Goal: Task Accomplishment & Management: Manage account settings

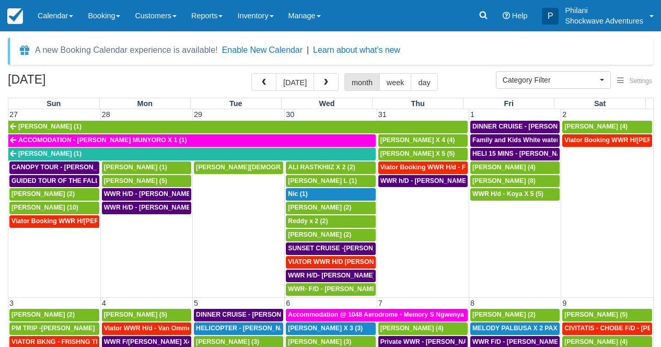
select select
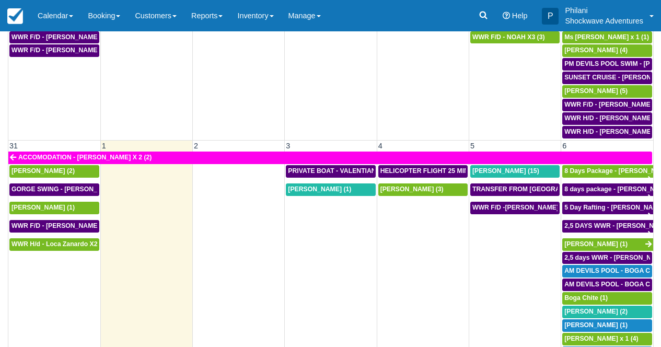
scroll to position [124, 0]
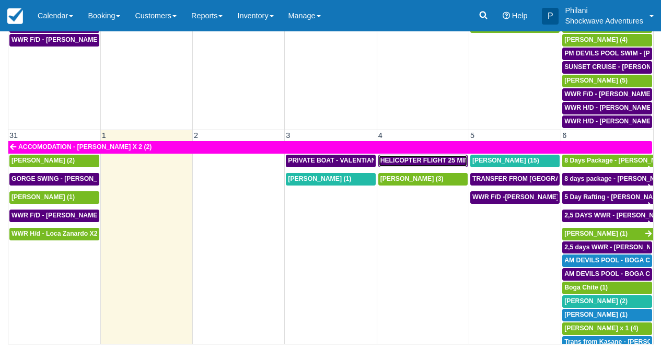
click at [407, 157] on span "HELICOPTER FLIGHT 25 MINS- RUTH HUWE X1 (1)" at bounding box center [465, 160] width 169 height 7
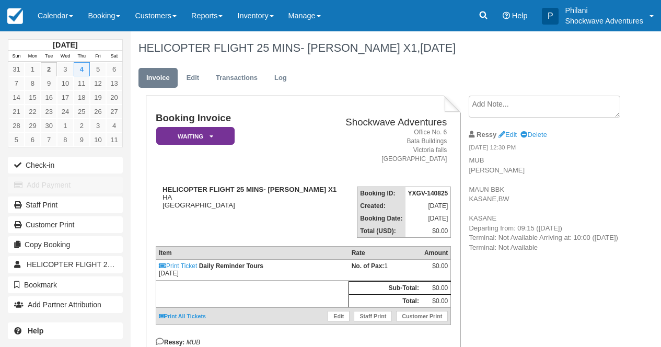
click at [338, 311] on link "Edit" at bounding box center [339, 316] width 22 height 10
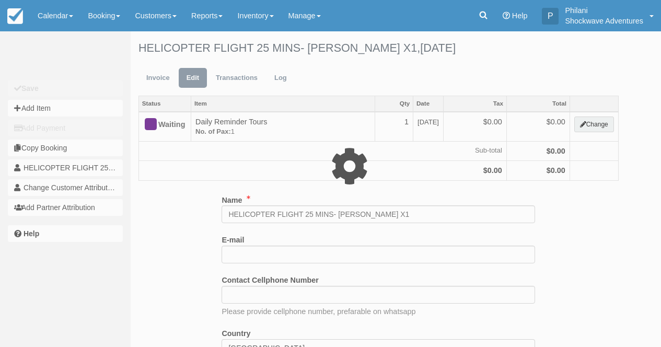
select select "36"
type input "0.00"
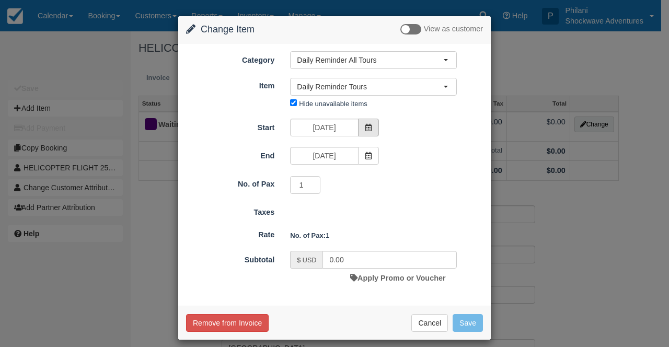
click at [364, 133] on span at bounding box center [368, 128] width 21 height 18
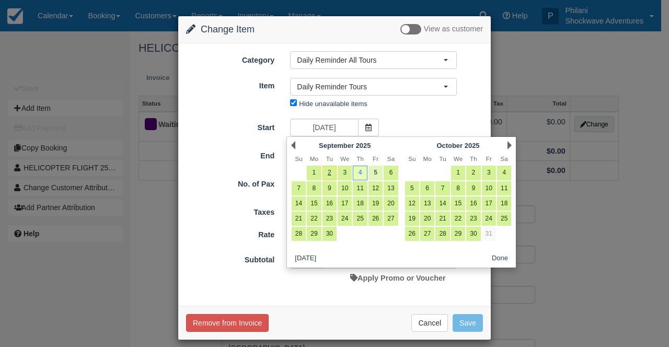
click at [376, 174] on link "5" at bounding box center [376, 173] width 14 height 14
type input "[DATE]"
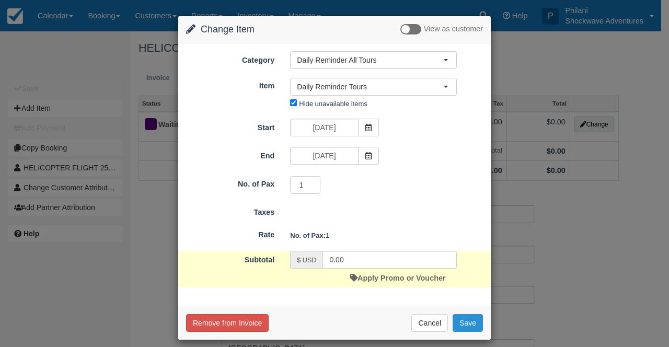
click at [473, 324] on button "Save" at bounding box center [468, 323] width 30 height 18
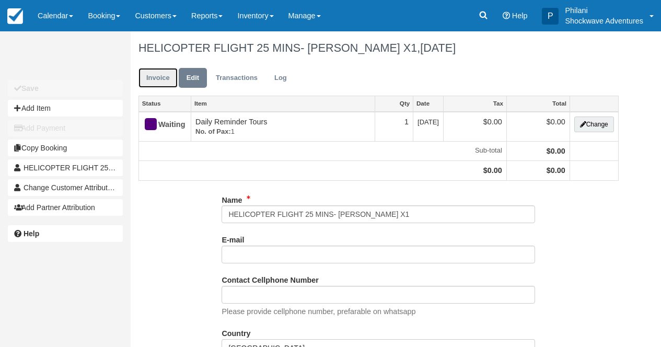
click at [154, 73] on link "Invoice" at bounding box center [158, 78] width 39 height 20
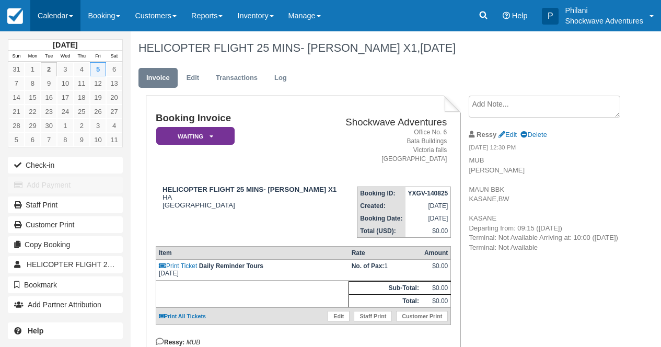
click at [52, 17] on link "Calendar" at bounding box center [55, 15] width 50 height 31
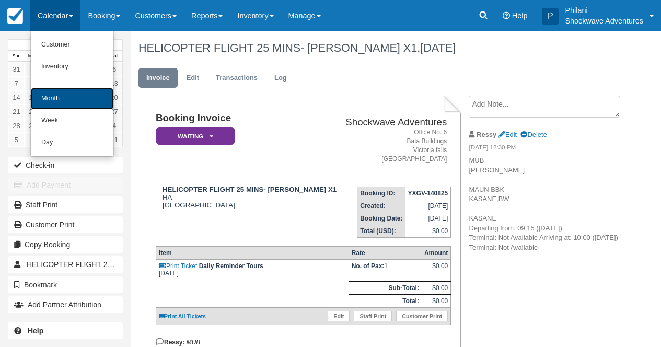
click at [49, 103] on link "Month" at bounding box center [72, 99] width 83 height 22
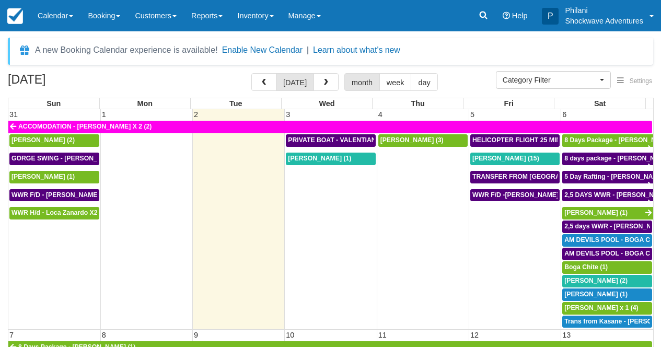
select select
click at [503, 224] on td "WWR F/D -[PERSON_NAME] X 15 (15)" at bounding box center [515, 259] width 92 height 140
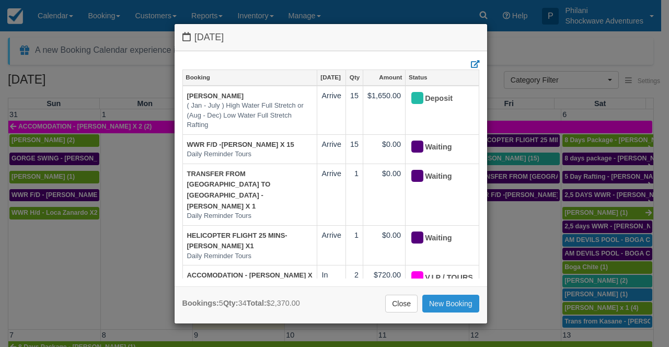
click at [451, 304] on link "New Booking" at bounding box center [450, 304] width 57 height 18
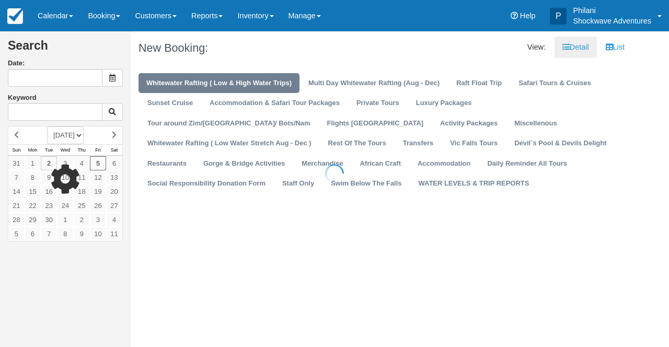
type input "[DATE]"
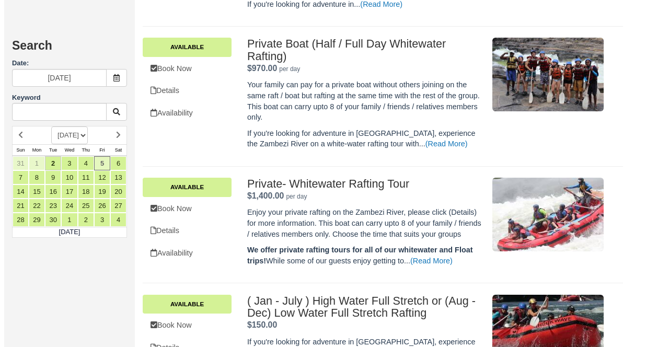
scroll to position [557, 0]
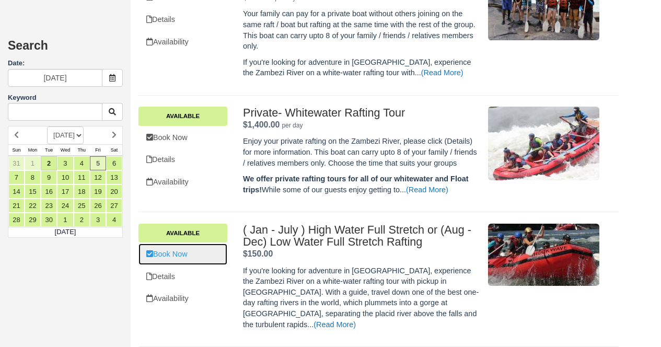
click at [200, 265] on link "Book Now" at bounding box center [183, 254] width 89 height 21
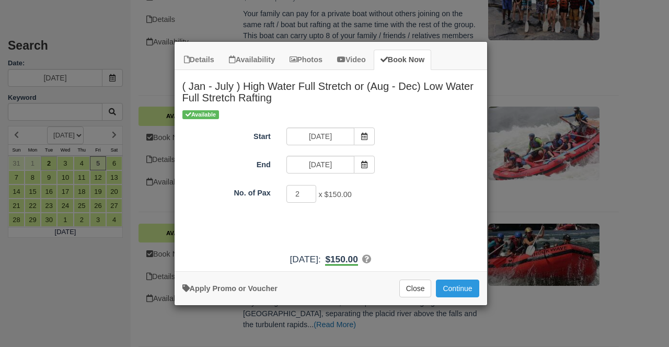
type input "2"
click at [307, 191] on input "2" at bounding box center [301, 194] width 30 height 18
click at [456, 285] on button "Continue" at bounding box center [457, 289] width 43 height 18
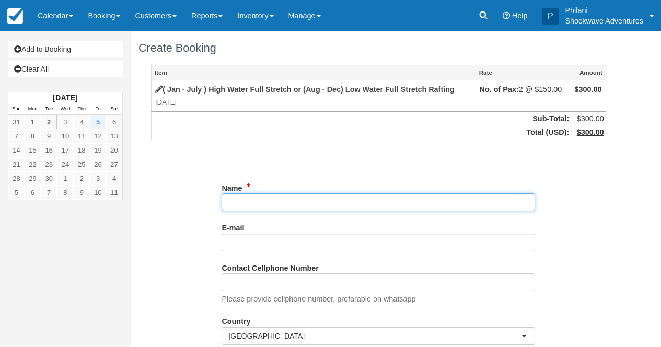
click at [248, 206] on input "Name" at bounding box center [379, 202] width 314 height 18
type input "k"
type input "K"
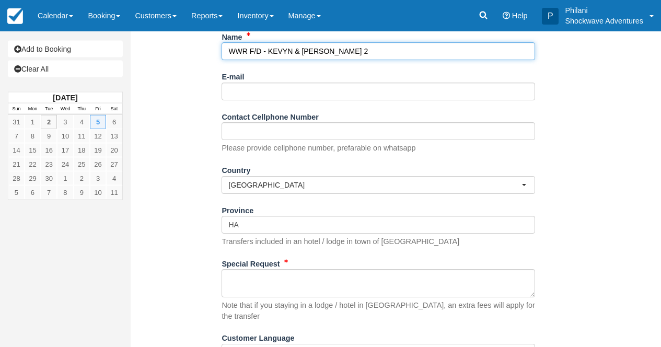
scroll to position [193, 0]
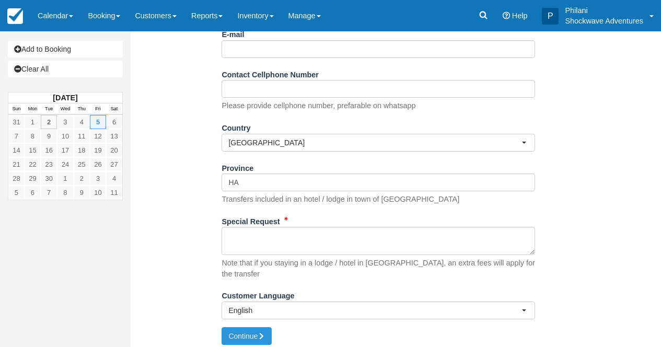
type input "WWR F/D - KEVYN & JULIE X 2"
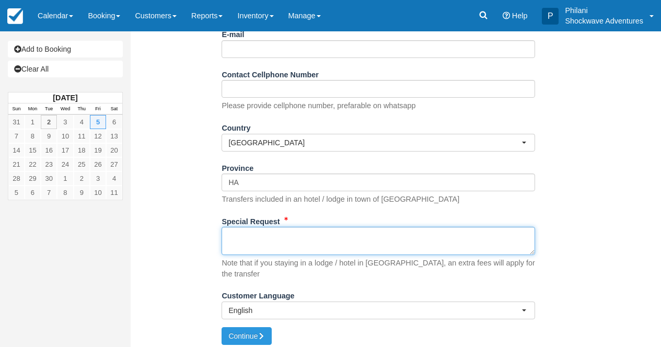
click at [316, 242] on textarea "Special Request" at bounding box center [379, 241] width 314 height 28
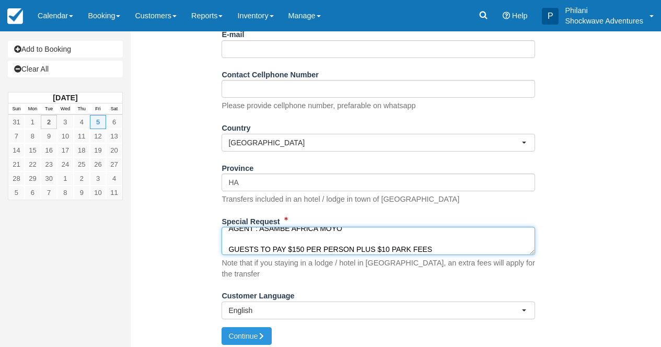
scroll to position [39, 0]
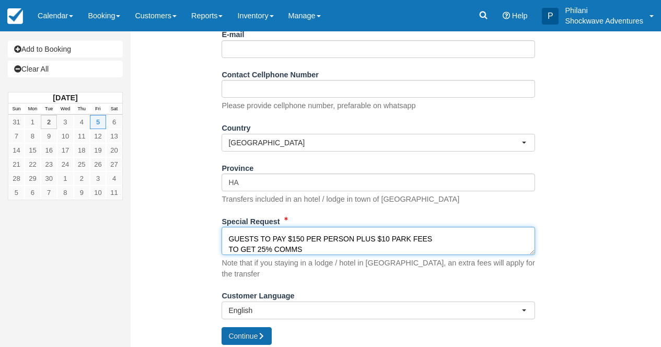
type textarea "SHOESTRING AGENT : ASAMBE AFRICA MOYO GUESTS TO PAY $150 PER PERSON PLUS $10 PA…"
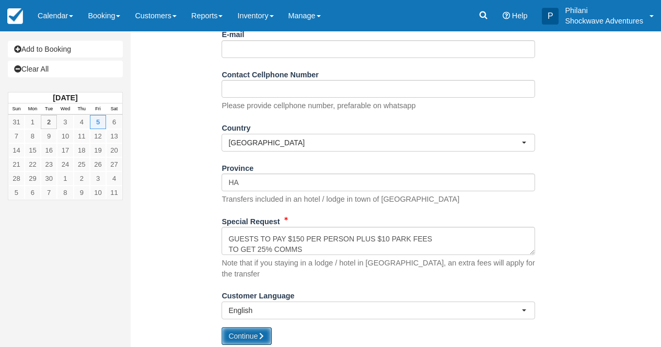
click at [269, 333] on button "Continue" at bounding box center [247, 336] width 50 height 18
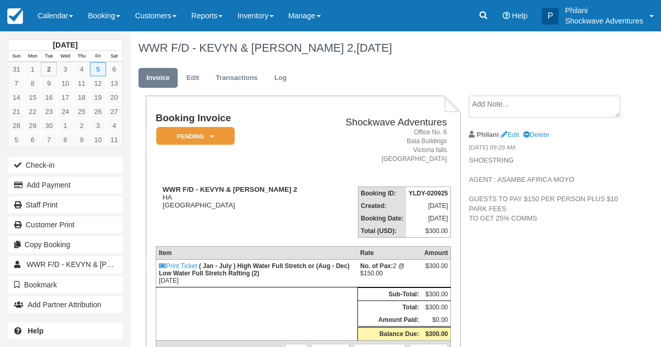
scroll to position [75, 0]
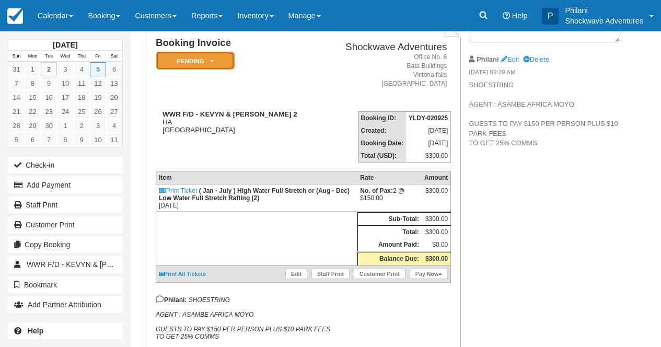
click at [203, 64] on em "Pending" at bounding box center [195, 61] width 78 height 18
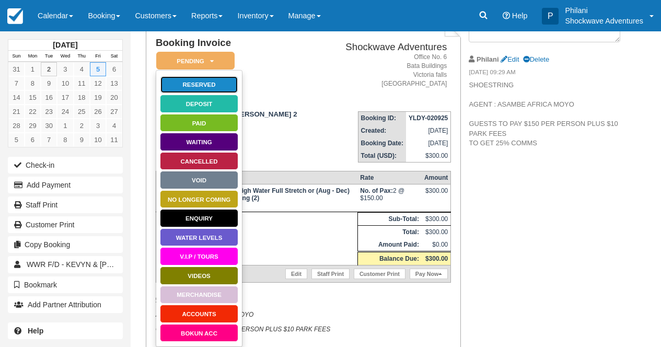
click at [196, 85] on link "Reserved" at bounding box center [199, 85] width 78 height 18
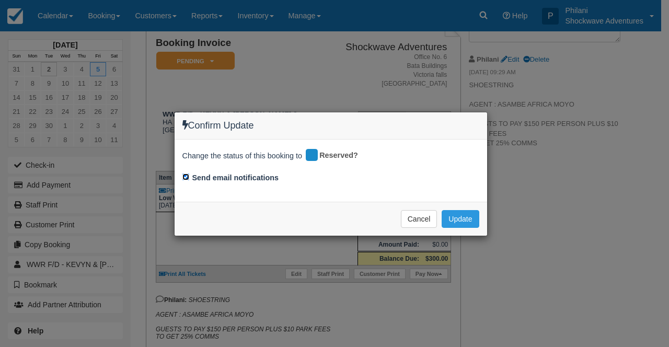
click at [184, 178] on input "Send email notifications" at bounding box center [185, 177] width 7 height 7
checkbox input "false"
click at [463, 219] on button "Update" at bounding box center [460, 219] width 37 height 18
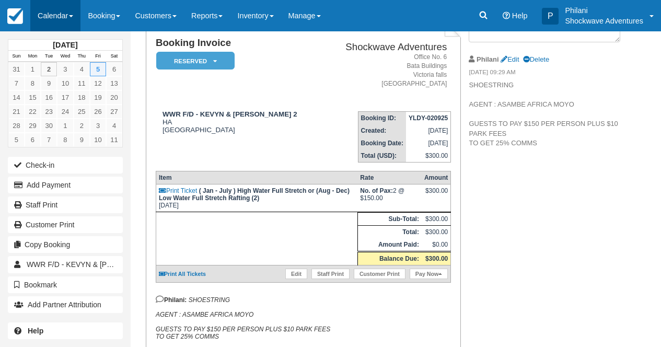
click at [52, 9] on link "Calendar" at bounding box center [55, 15] width 50 height 31
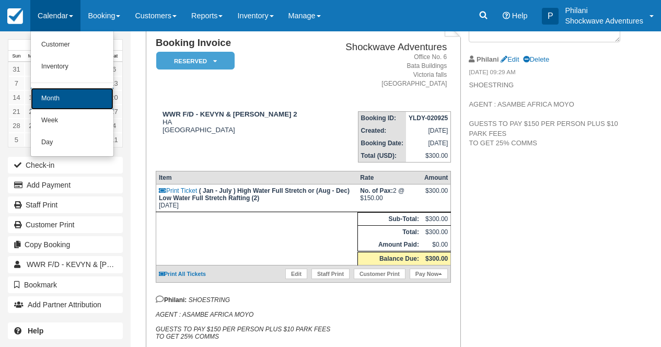
click at [53, 91] on link "Month" at bounding box center [72, 99] width 83 height 22
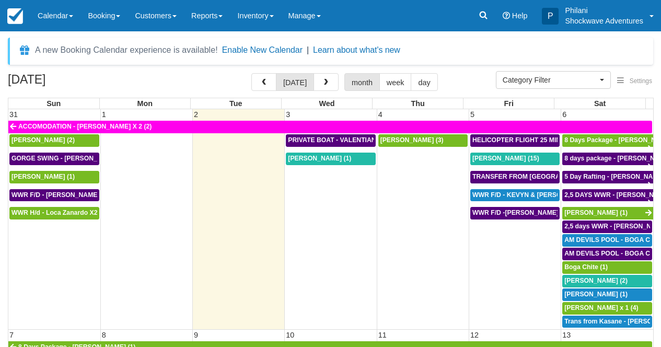
select select
click at [352, 142] on span "PRIVATE BOAT - VALENTIAN ZENOBI X 4 (4)" at bounding box center [370, 139] width 164 height 7
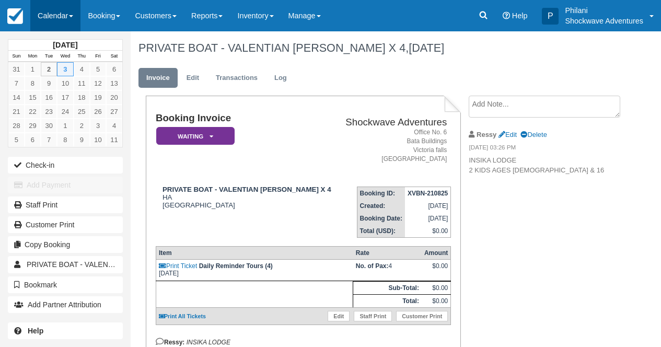
click at [54, 11] on link "Calendar" at bounding box center [55, 15] width 50 height 31
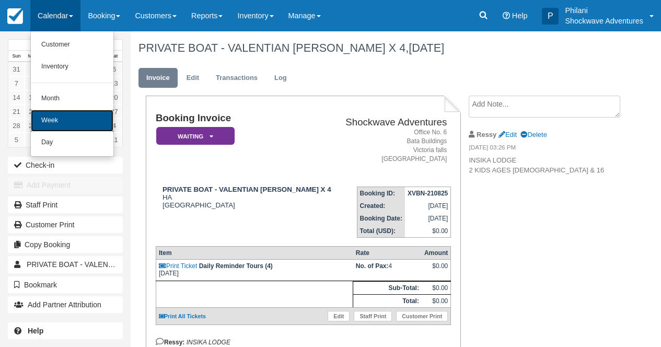
click at [35, 111] on link "Week" at bounding box center [72, 121] width 83 height 22
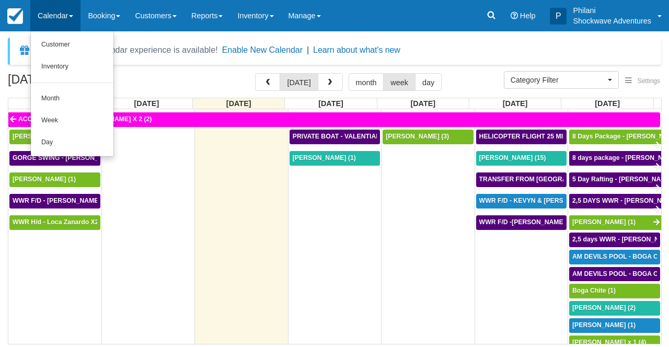
select select
click at [53, 98] on link "Month" at bounding box center [72, 99] width 83 height 22
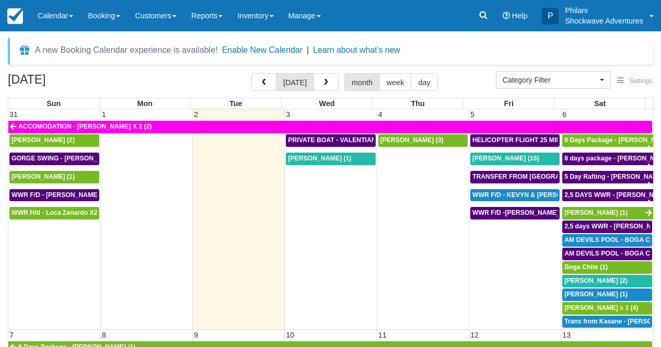
select select
click at [350, 161] on div "Valentina Zenobi (1)" at bounding box center [330, 159] width 85 height 8
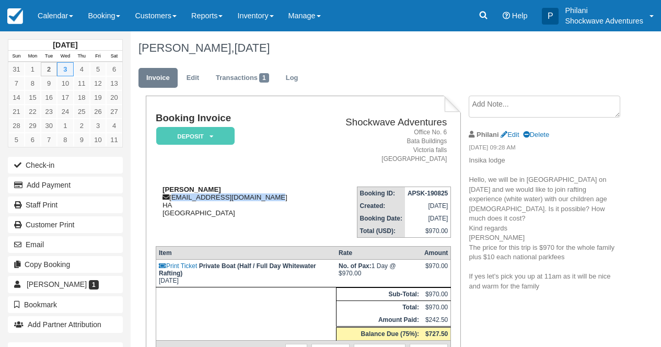
drag, startPoint x: 172, startPoint y: 200, endPoint x: 287, endPoint y: 201, distance: 115.0
click at [287, 201] on div "Valentina Zenobi valentinazenobi@icloud.com HA Zimbabwe" at bounding box center [236, 201] width 161 height 31
copy div "valentinazenobi@icloud.com"
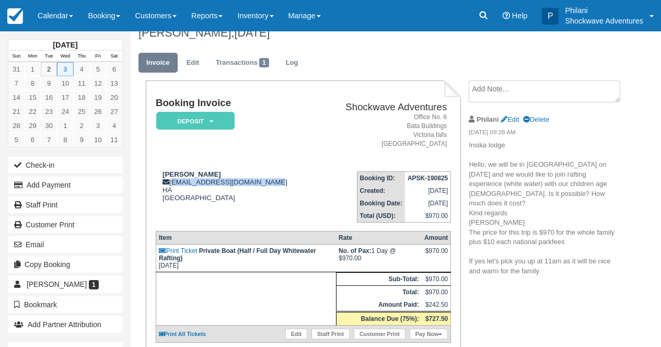
scroll to position [17, 0]
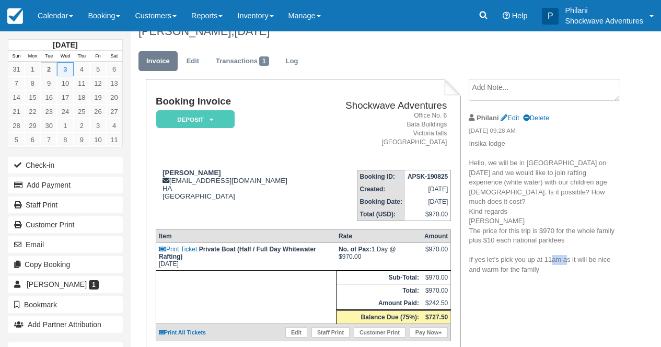
drag, startPoint x: 548, startPoint y: 249, endPoint x: 565, endPoint y: 251, distance: 16.9
click at [565, 251] on span "fees If yes let's pick you up at 11am as it will be nice and warm for the family" at bounding box center [540, 254] width 142 height 37
click at [552, 268] on li "Philani Edit Delete 08/19/25 09:28 AM Insika lodge Hello, we will be in Vic Fal…" at bounding box center [543, 194] width 149 height 175
drag, startPoint x: 545, startPoint y: 249, endPoint x: 568, endPoint y: 248, distance: 23.0
click at [568, 248] on span "fees If yes let's pick you up at 11am as it will be nice and warm for the family" at bounding box center [540, 254] width 142 height 37
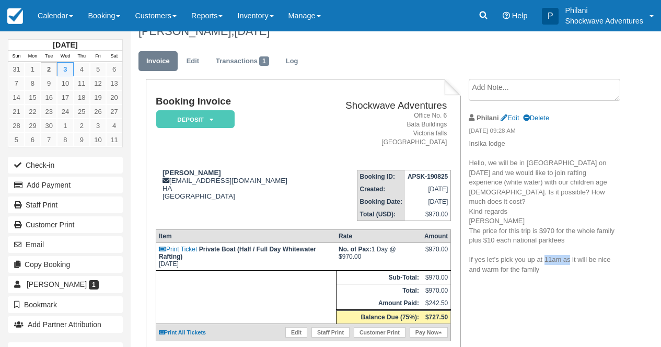
copy span "11am a"
click at [55, 22] on link "Calendar" at bounding box center [55, 15] width 50 height 31
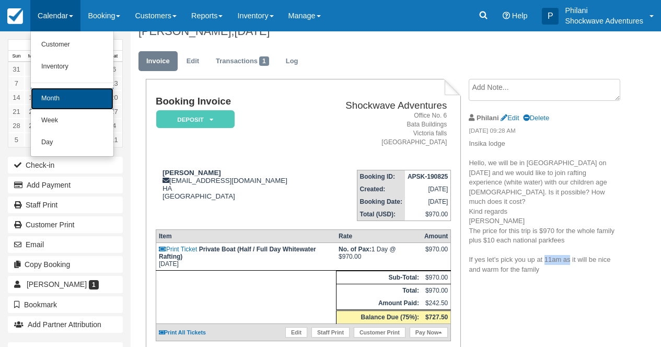
click at [58, 94] on link "Month" at bounding box center [72, 99] width 83 height 22
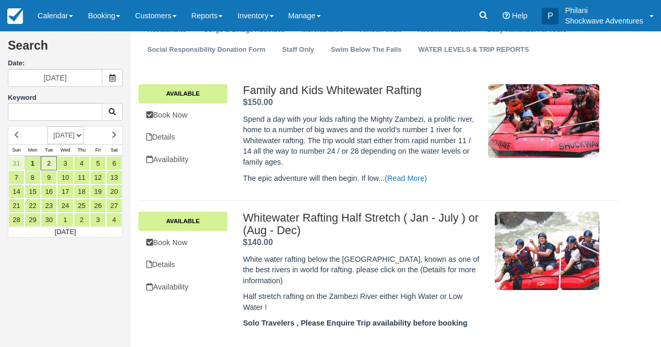
scroll to position [134, 0]
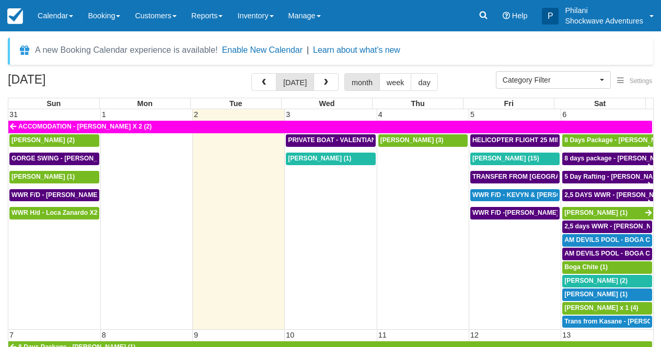
select select
click at [320, 142] on span "PRIVATE BOAT - VALENTIAN ZENOBI X 4 (4)" at bounding box center [370, 139] width 164 height 7
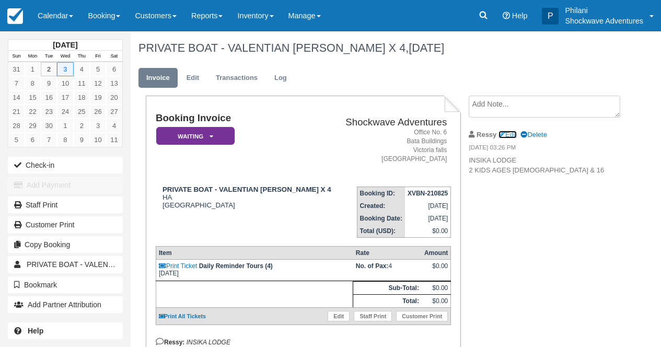
click at [510, 133] on link "Edit" at bounding box center [508, 135] width 18 height 8
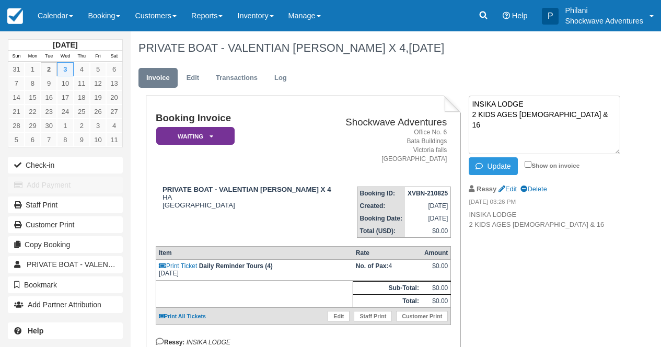
click at [541, 101] on textarea "INSIKA LODGE 2 KIDS AGES [DEMOGRAPHIC_DATA] & 16" at bounding box center [545, 125] width 152 height 59
paste textarea "11am a"
type textarea "INSIKA LODGE 11am 2 KIDS AGES [DEMOGRAPHIC_DATA] & 16"
click at [529, 162] on input "Show on invoice" at bounding box center [528, 164] width 7 height 7
checkbox input "true"
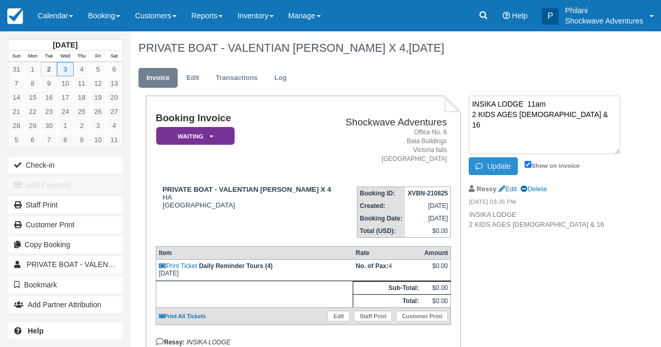
click at [498, 163] on button "Update" at bounding box center [493, 166] width 49 height 18
